Goal: Book appointment/travel/reservation

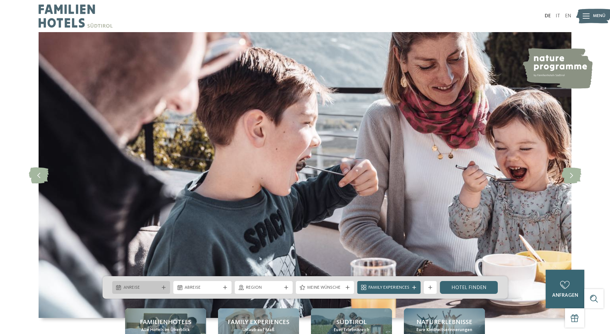
click at [164, 287] on icon at bounding box center [164, 288] width 4 height 4
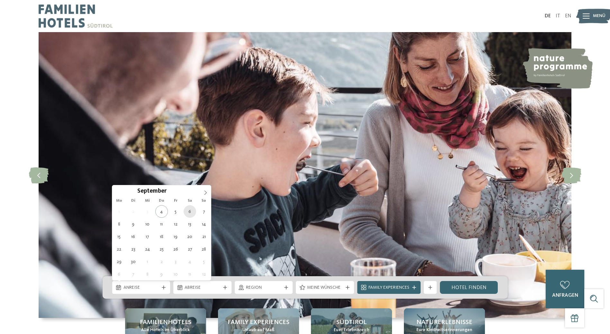
type div "[DATE]"
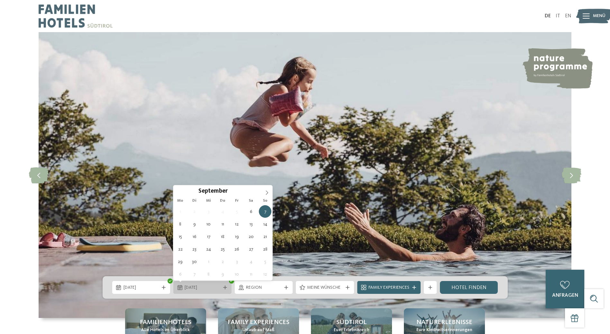
click at [207, 285] on span "07.09.2025" at bounding box center [203, 288] width 36 height 6
type div "[DATE]"
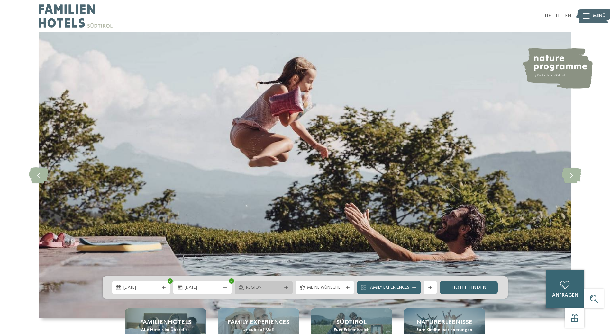
click at [285, 287] on icon at bounding box center [286, 288] width 4 height 4
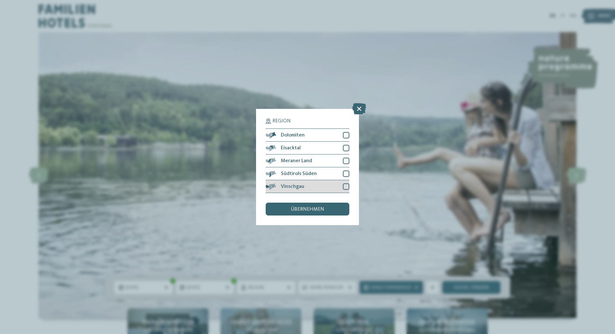
click at [348, 186] on div at bounding box center [346, 187] width 6 height 6
click at [321, 210] on span "übernehmen" at bounding box center [307, 209] width 33 height 5
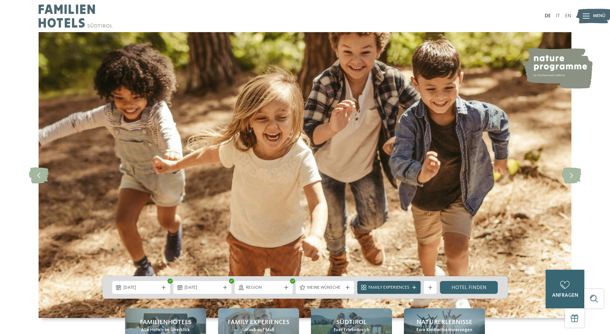
click at [414, 289] on icon at bounding box center [414, 288] width 4 height 4
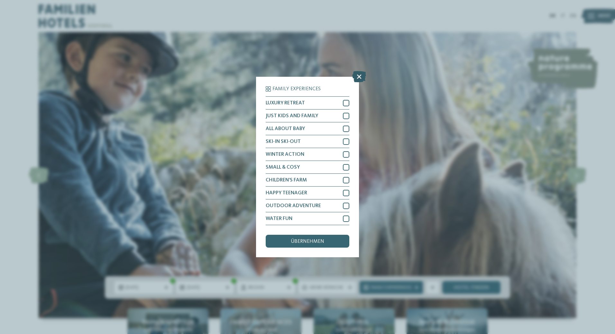
click at [358, 76] on icon at bounding box center [359, 76] width 14 height 11
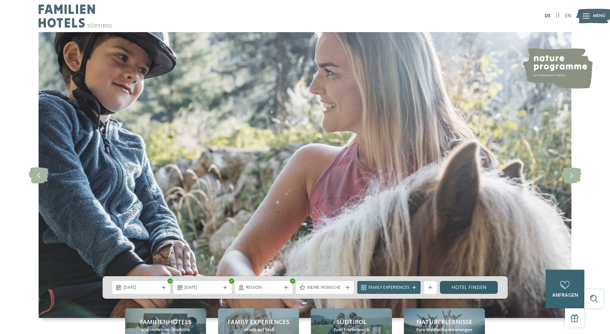
click at [457, 288] on link "Hotel finden" at bounding box center [469, 287] width 58 height 13
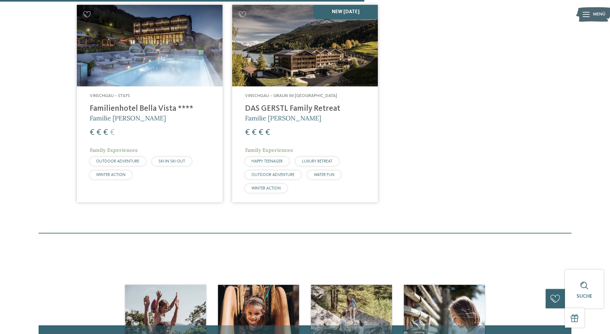
scroll to position [243, 0]
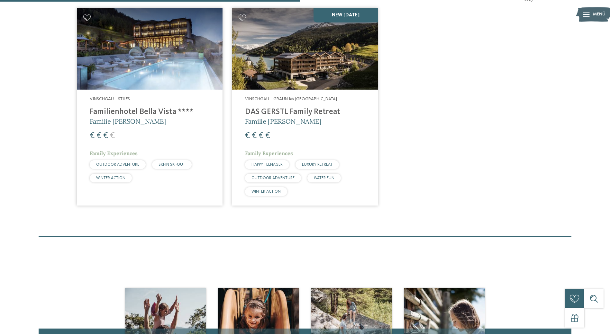
click at [265, 110] on h4 "DAS GERSTL Family Retreat" at bounding box center [305, 112] width 120 height 10
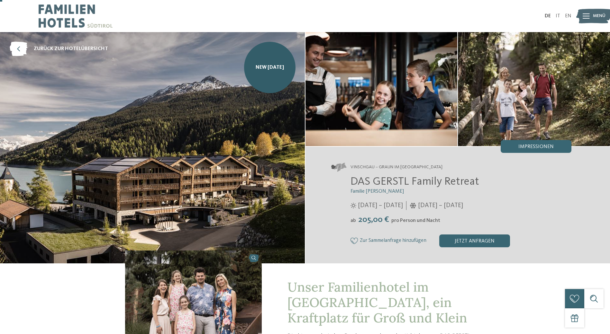
scroll to position [32, 0]
